Goal: Information Seeking & Learning: Learn about a topic

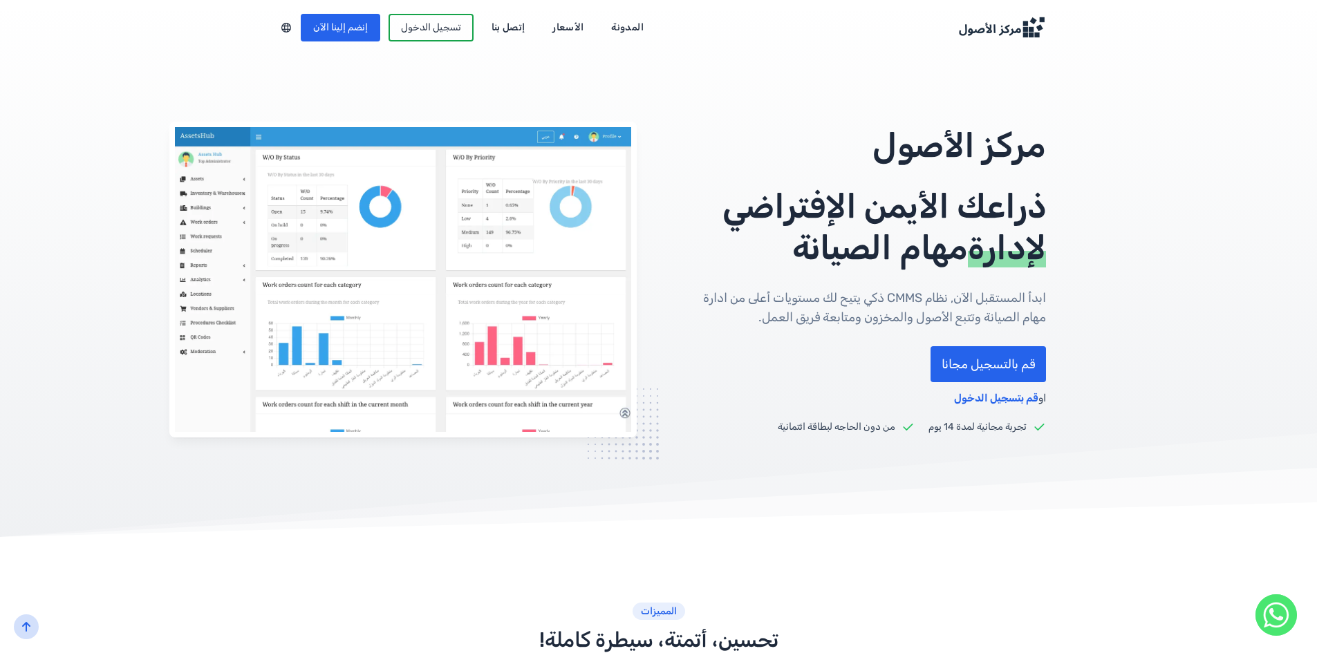
click at [808, 206] on div "ذراعك الأيمن الإفتراضي لإدارة مهام الصيانة" at bounding box center [863, 227] width 365 height 83
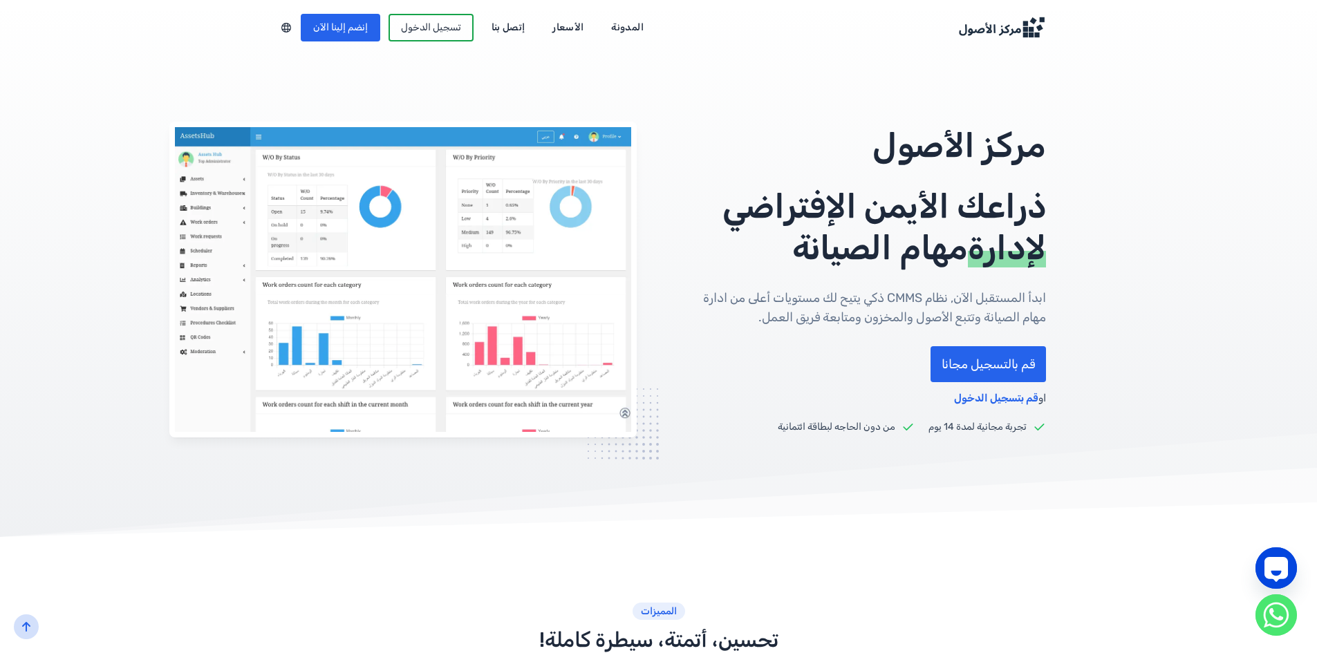
click at [812, 228] on div "لإدارة مهام الصيانة" at bounding box center [863, 247] width 365 height 41
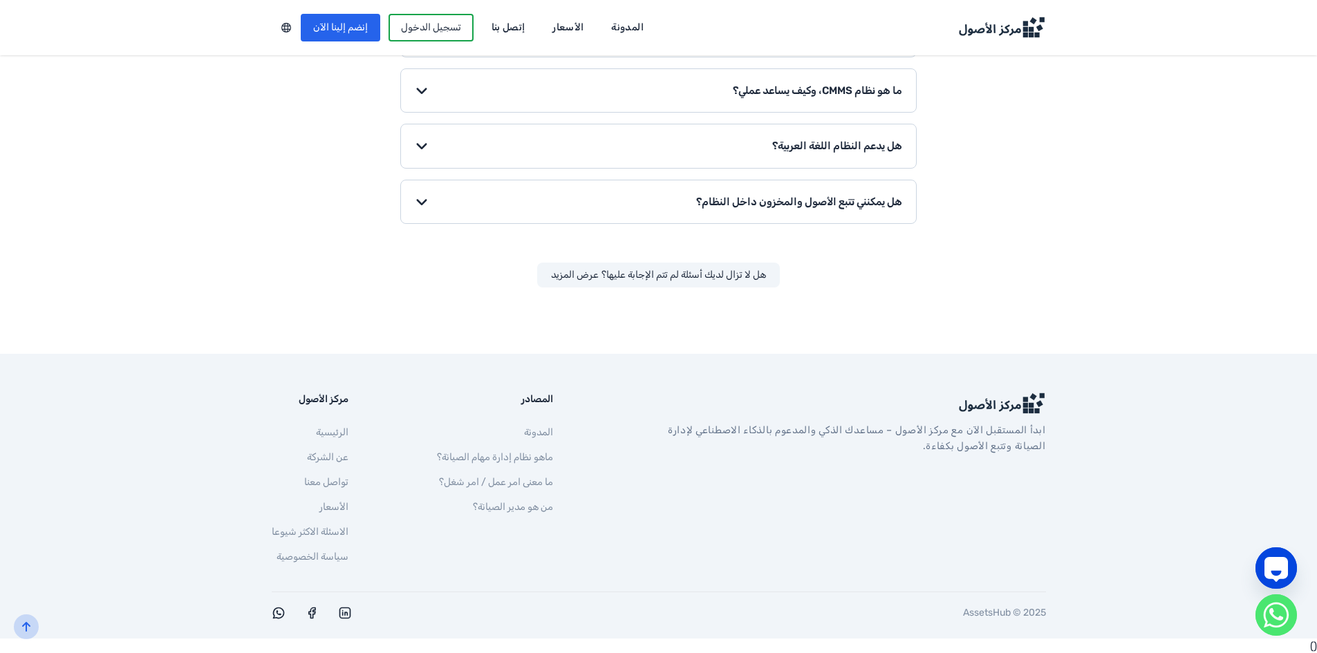
scroll to position [2148, 0]
click at [1278, 617] on circle "WhatsApp" at bounding box center [1276, 615] width 41 height 41
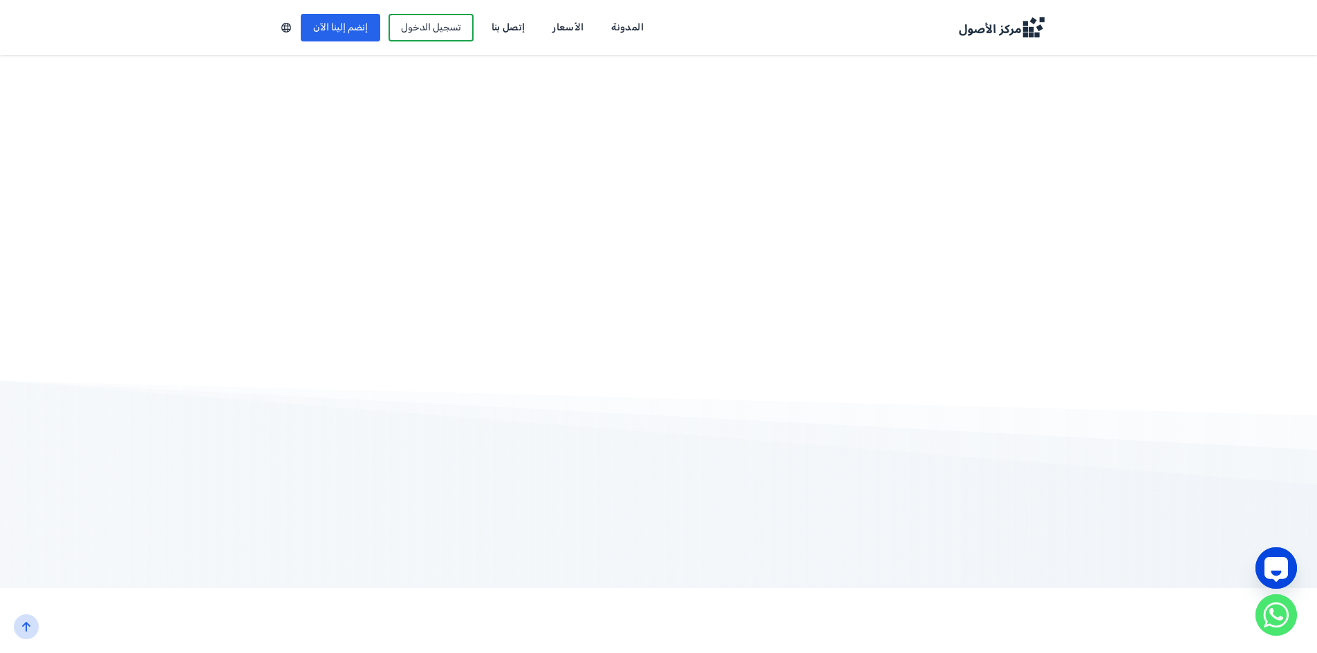
scroll to position [1526, 0]
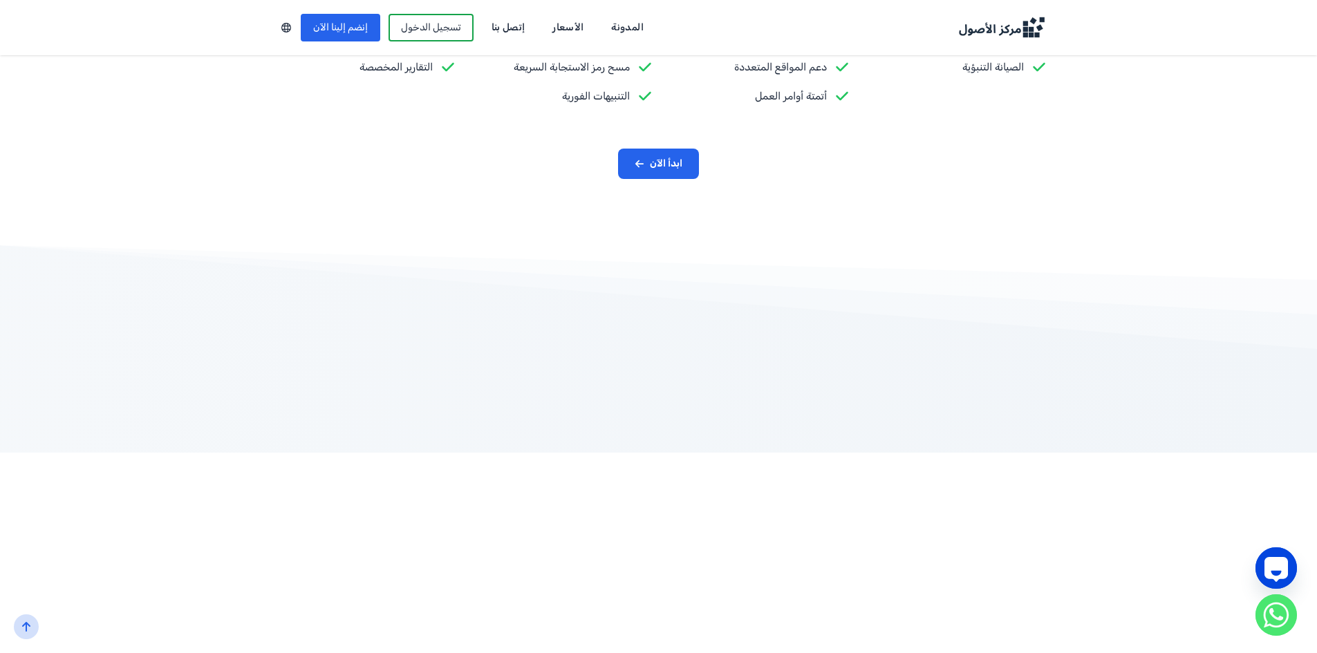
click at [496, 19] on link "إتصل بنا" at bounding box center [508, 28] width 53 height 22
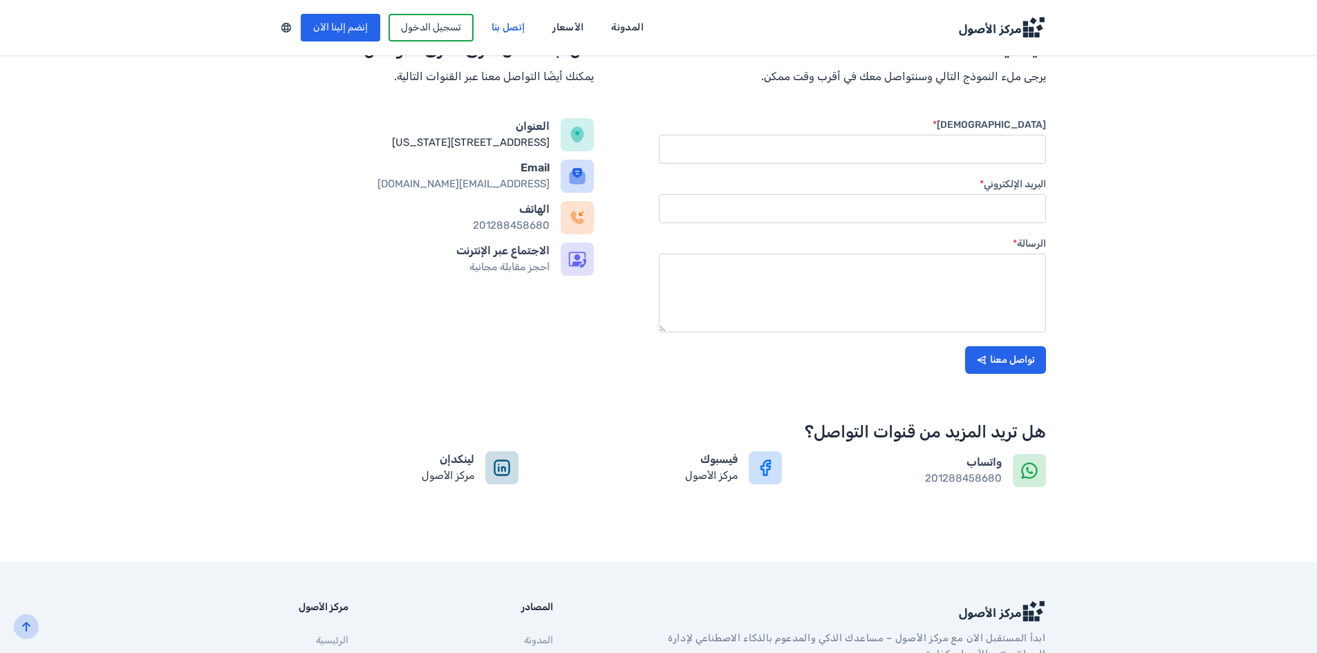
scroll to position [277, 0]
click at [1013, 138] on input "الإسم *" at bounding box center [852, 148] width 387 height 29
type input "ر"
click at [522, 259] on h5 "الاجتماع عبر الإنترنت" at bounding box center [411, 250] width 279 height 17
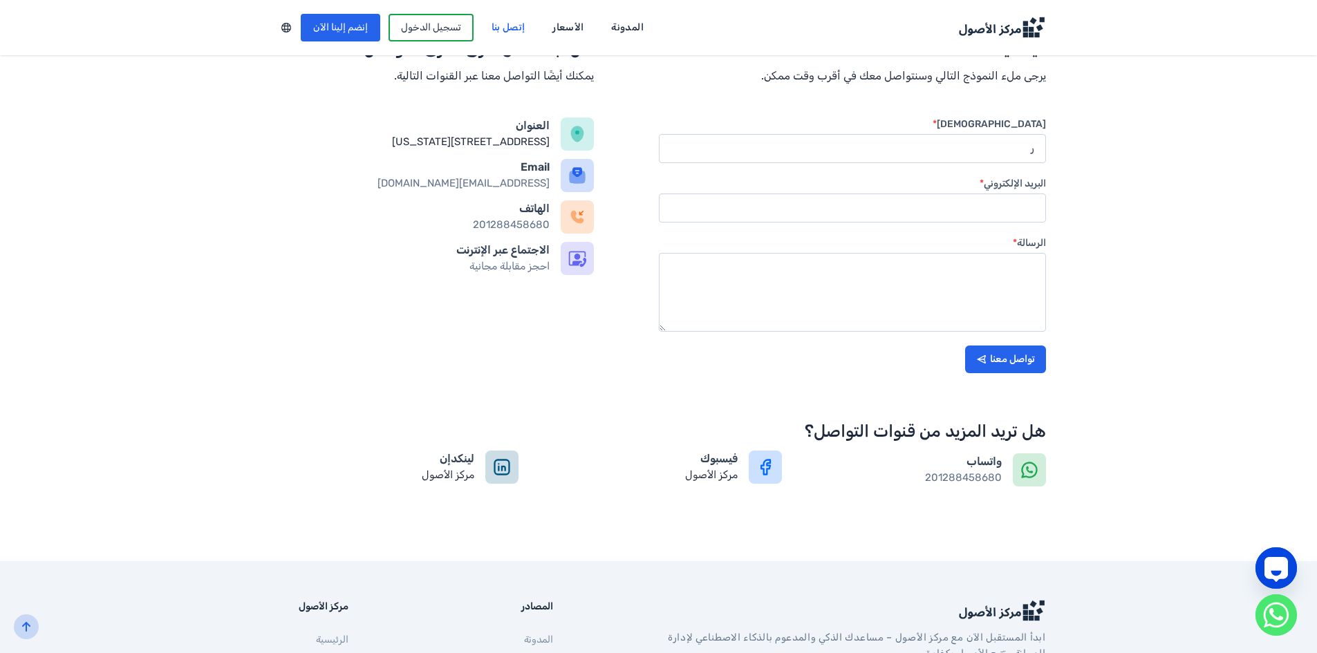
click at [584, 268] on icon at bounding box center [577, 258] width 19 height 19
click at [583, 268] on icon at bounding box center [577, 258] width 19 height 19
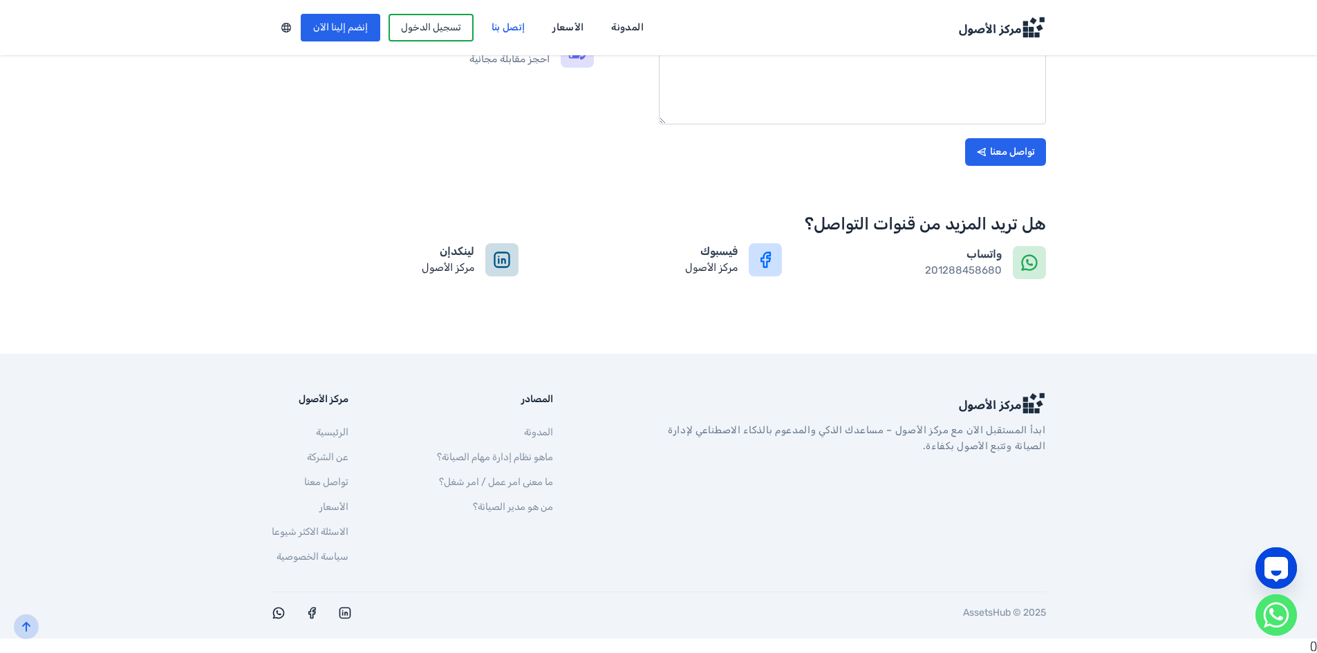
scroll to position [485, 0]
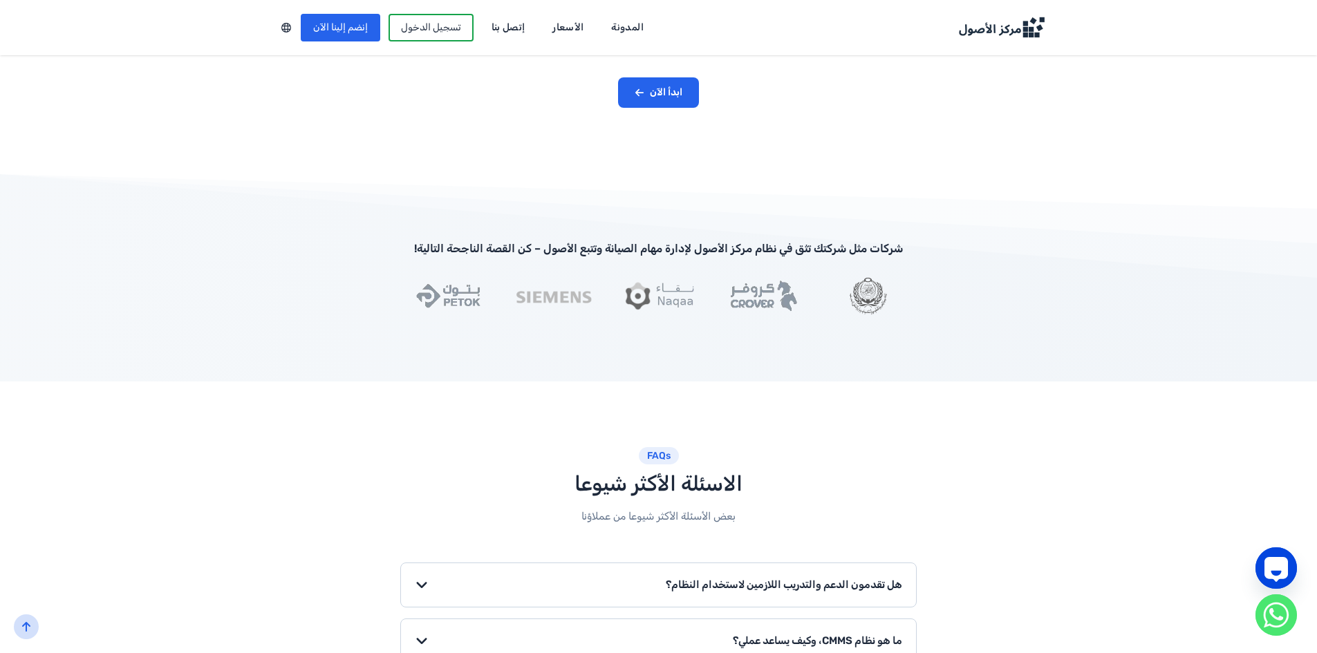
scroll to position [2010, 0]
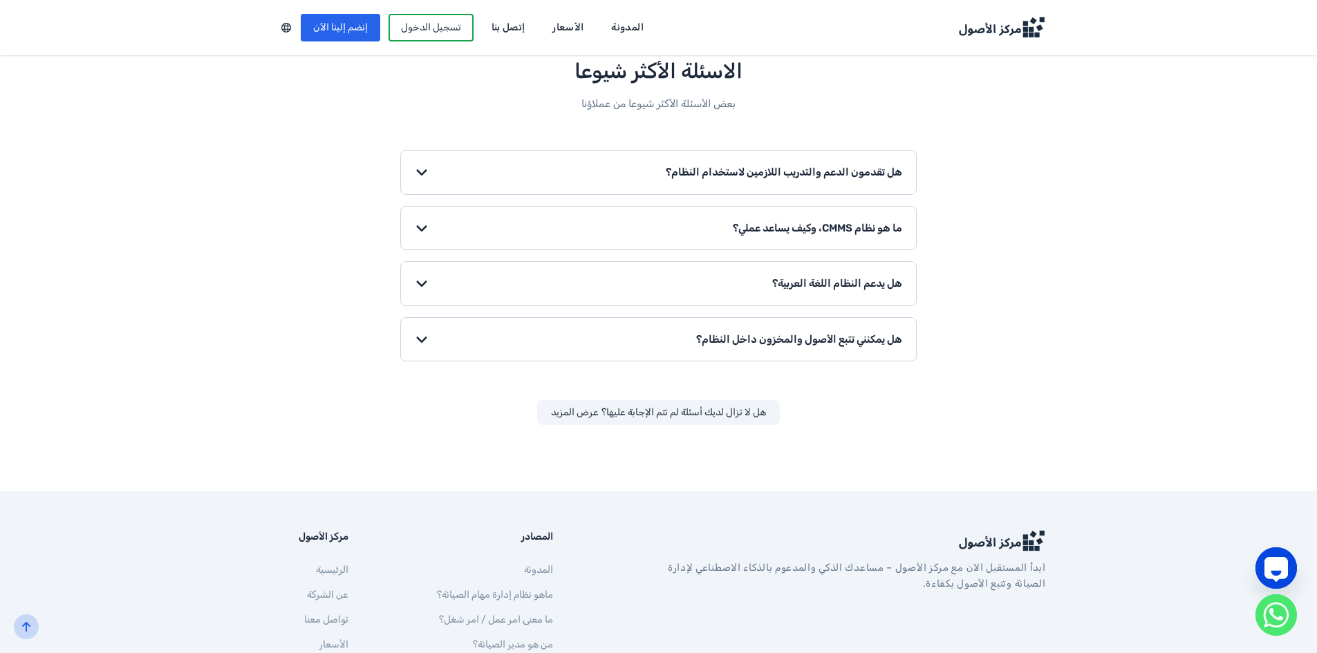
click at [824, 277] on button "هل يدعم النظام اللغة العربية؟" at bounding box center [658, 284] width 515 height 44
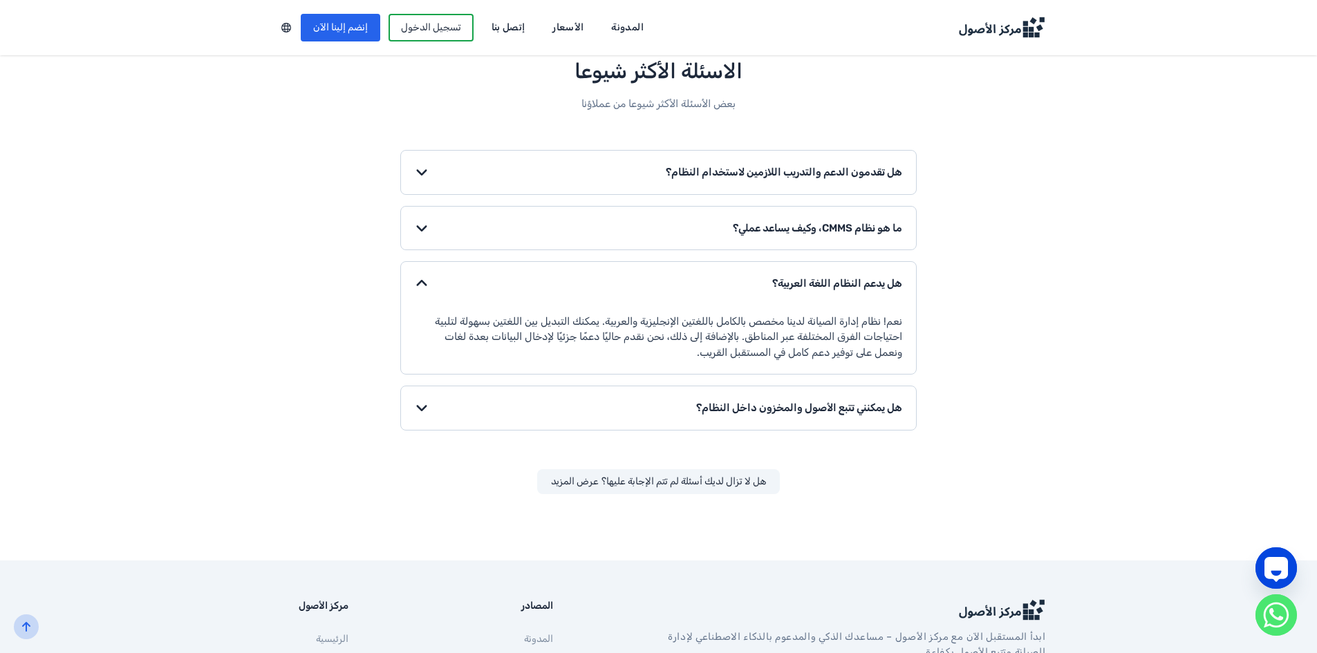
click at [824, 277] on button "هل يدعم النظام اللغة العربية؟" at bounding box center [658, 284] width 515 height 44
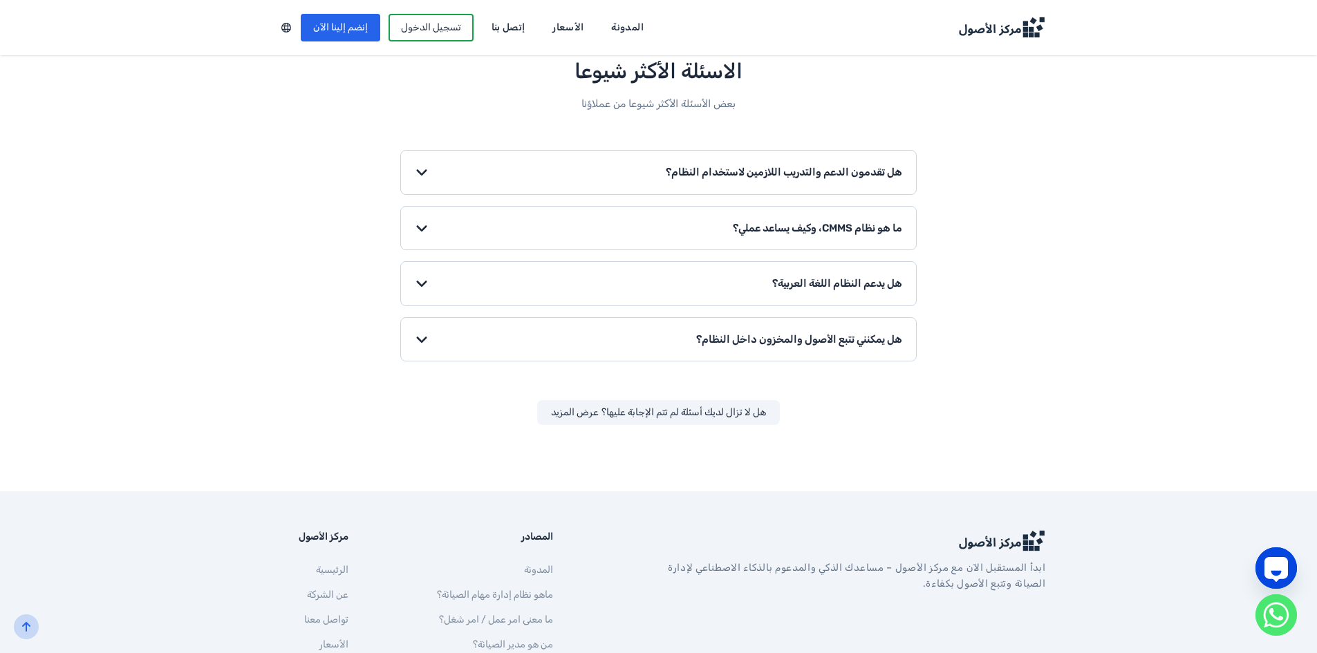
click at [824, 277] on button "هل يدعم النظام اللغة العربية؟" at bounding box center [658, 284] width 515 height 44
